Goal: Purchase product/service

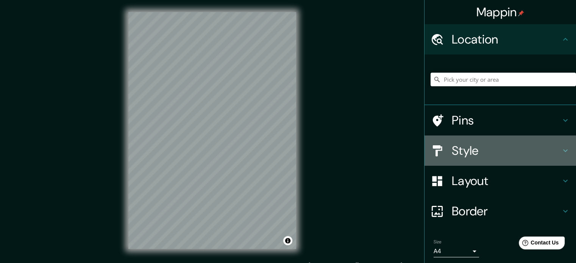
click at [561, 148] on icon at bounding box center [565, 150] width 9 height 9
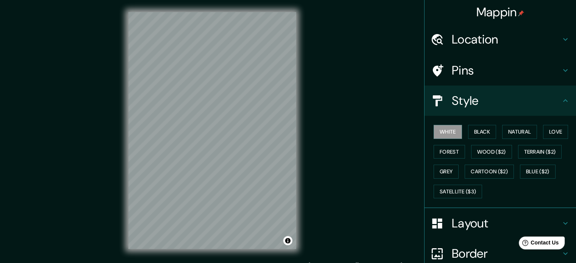
click at [494, 221] on h4 "Layout" at bounding box center [506, 223] width 109 height 15
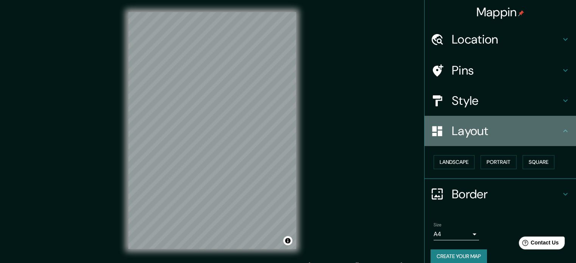
click at [539, 136] on h4 "Layout" at bounding box center [506, 130] width 109 height 15
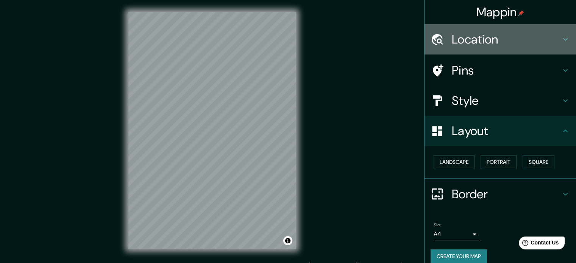
click at [544, 42] on h4 "Location" at bounding box center [506, 39] width 109 height 15
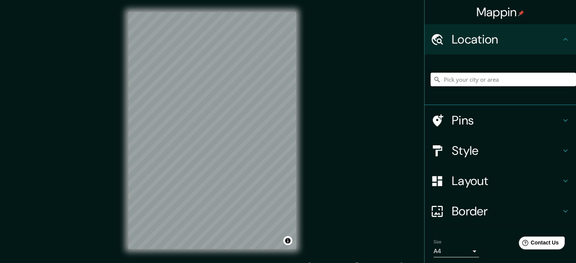
click at [484, 83] on input "Pick your city or area" at bounding box center [502, 80] width 145 height 14
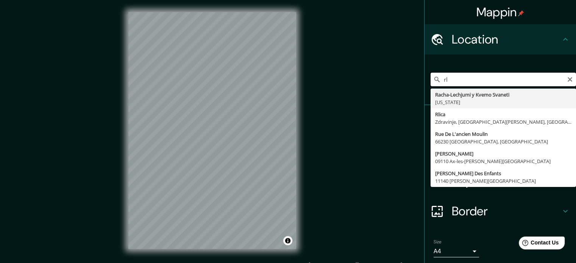
type input "r"
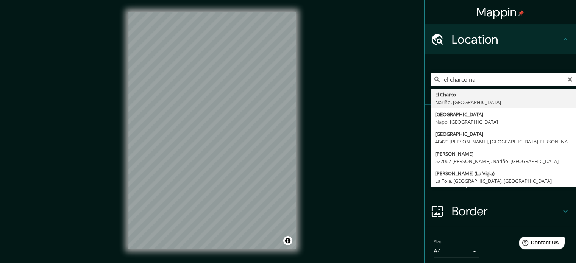
type input "El Charco, [GEOGRAPHIC_DATA], [GEOGRAPHIC_DATA]"
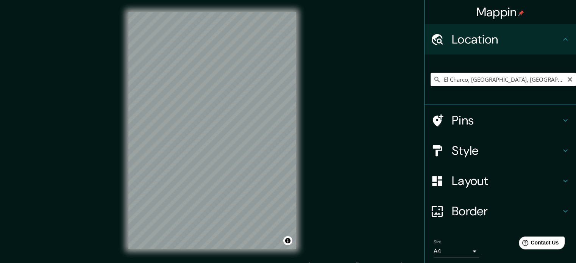
click at [518, 79] on input "El Charco, [GEOGRAPHIC_DATA], [GEOGRAPHIC_DATA]" at bounding box center [502, 80] width 145 height 14
click at [528, 80] on input "El Charco, [GEOGRAPHIC_DATA], [GEOGRAPHIC_DATA]" at bounding box center [502, 80] width 145 height 14
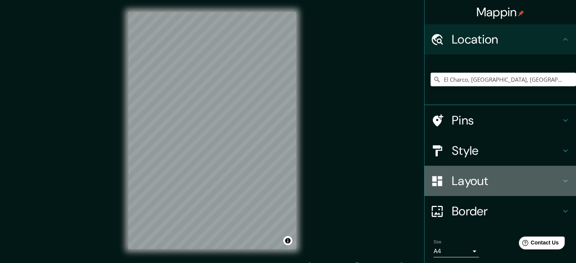
click at [475, 184] on h4 "Layout" at bounding box center [506, 180] width 109 height 15
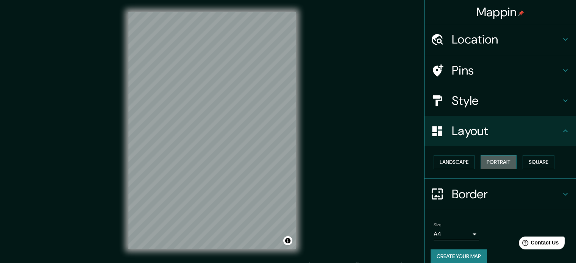
click at [496, 158] on button "Portrait" at bounding box center [498, 162] width 36 height 14
click at [464, 161] on button "Landscape" at bounding box center [453, 162] width 41 height 14
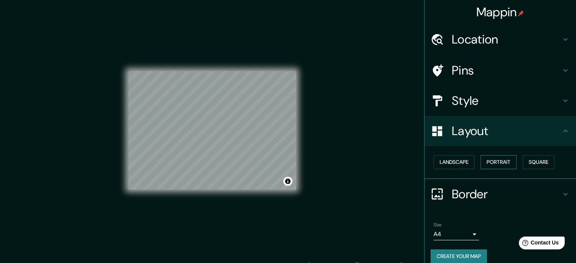
click at [488, 162] on button "Portrait" at bounding box center [498, 162] width 36 height 14
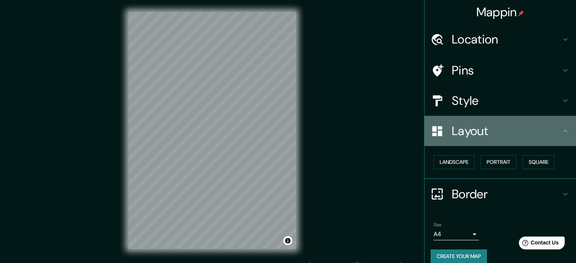
click at [488, 130] on h4 "Layout" at bounding box center [506, 130] width 109 height 15
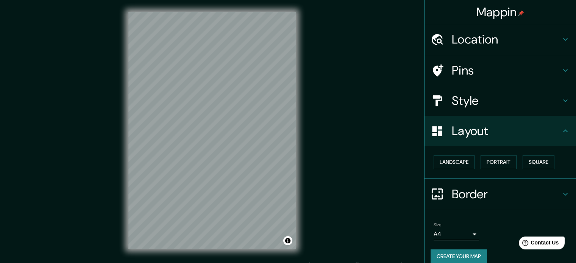
click at [483, 104] on h4 "Style" at bounding box center [506, 100] width 109 height 15
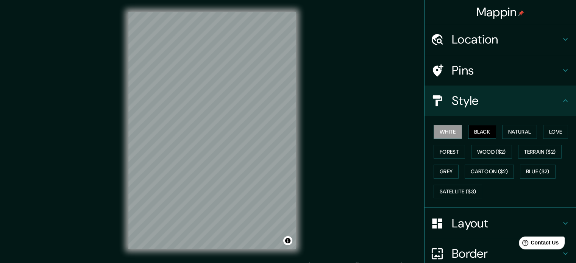
click at [481, 134] on button "Black" at bounding box center [482, 132] width 28 height 14
click at [511, 135] on button "Natural" at bounding box center [519, 132] width 35 height 14
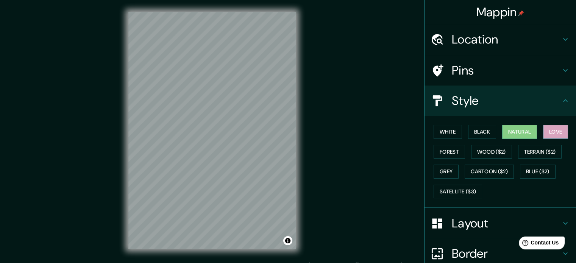
click at [557, 135] on button "Love" at bounding box center [555, 132] width 25 height 14
click at [449, 149] on button "Forest" at bounding box center [448, 152] width 31 height 14
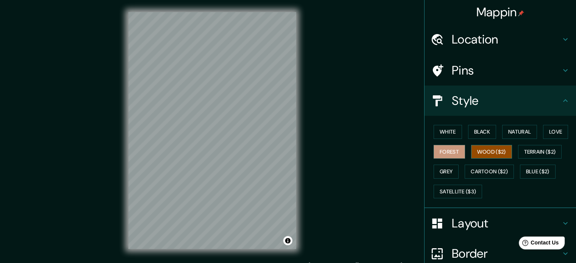
click at [486, 151] on button "Wood ($2)" at bounding box center [491, 152] width 41 height 14
click at [544, 154] on button "Terrain ($2)" at bounding box center [540, 152] width 44 height 14
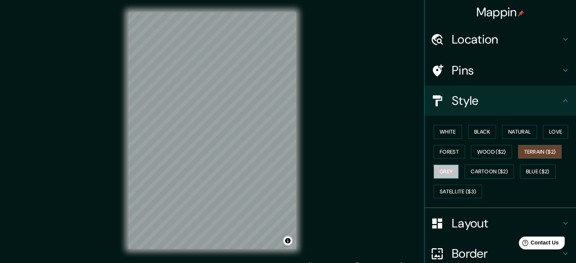
click at [447, 170] on button "Grey" at bounding box center [445, 172] width 25 height 14
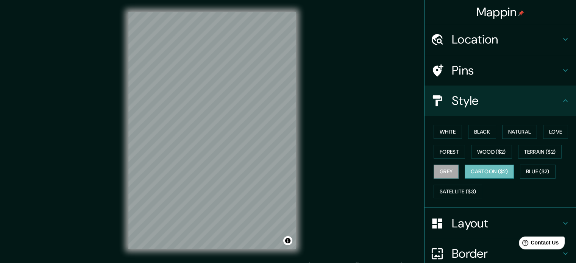
click at [489, 170] on button "Cartoon ($2)" at bounding box center [488, 172] width 49 height 14
click at [551, 167] on button "Blue ($2)" at bounding box center [538, 172] width 36 height 14
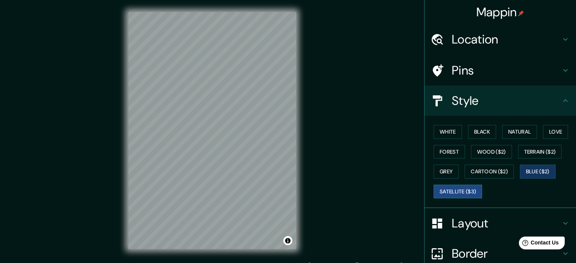
click at [453, 191] on button "Satellite ($3)" at bounding box center [457, 192] width 48 height 14
